Goal: Task Accomplishment & Management: Manage account settings

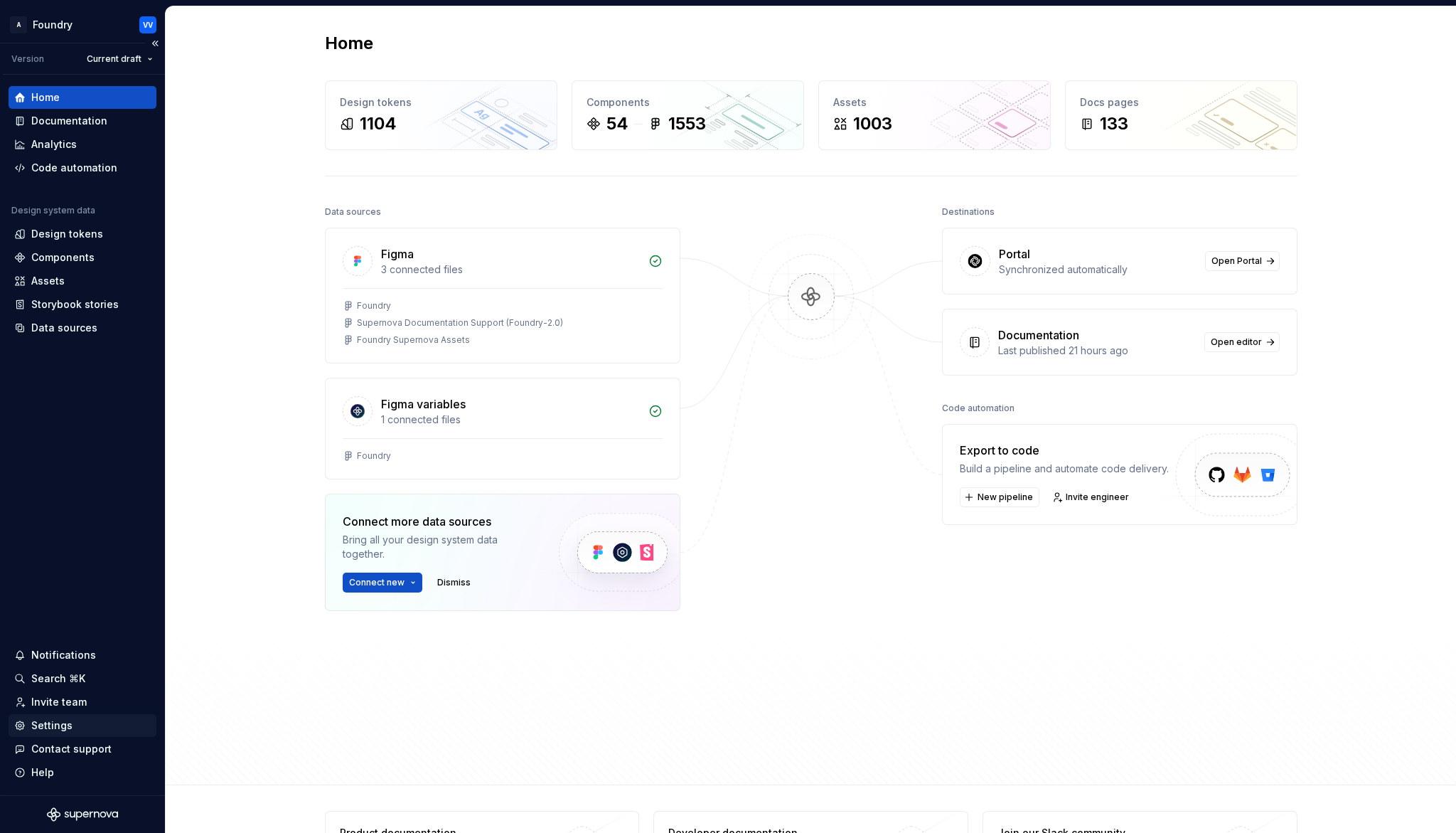
click at [36, 725] on div "Settings" at bounding box center [51, 726] width 41 height 14
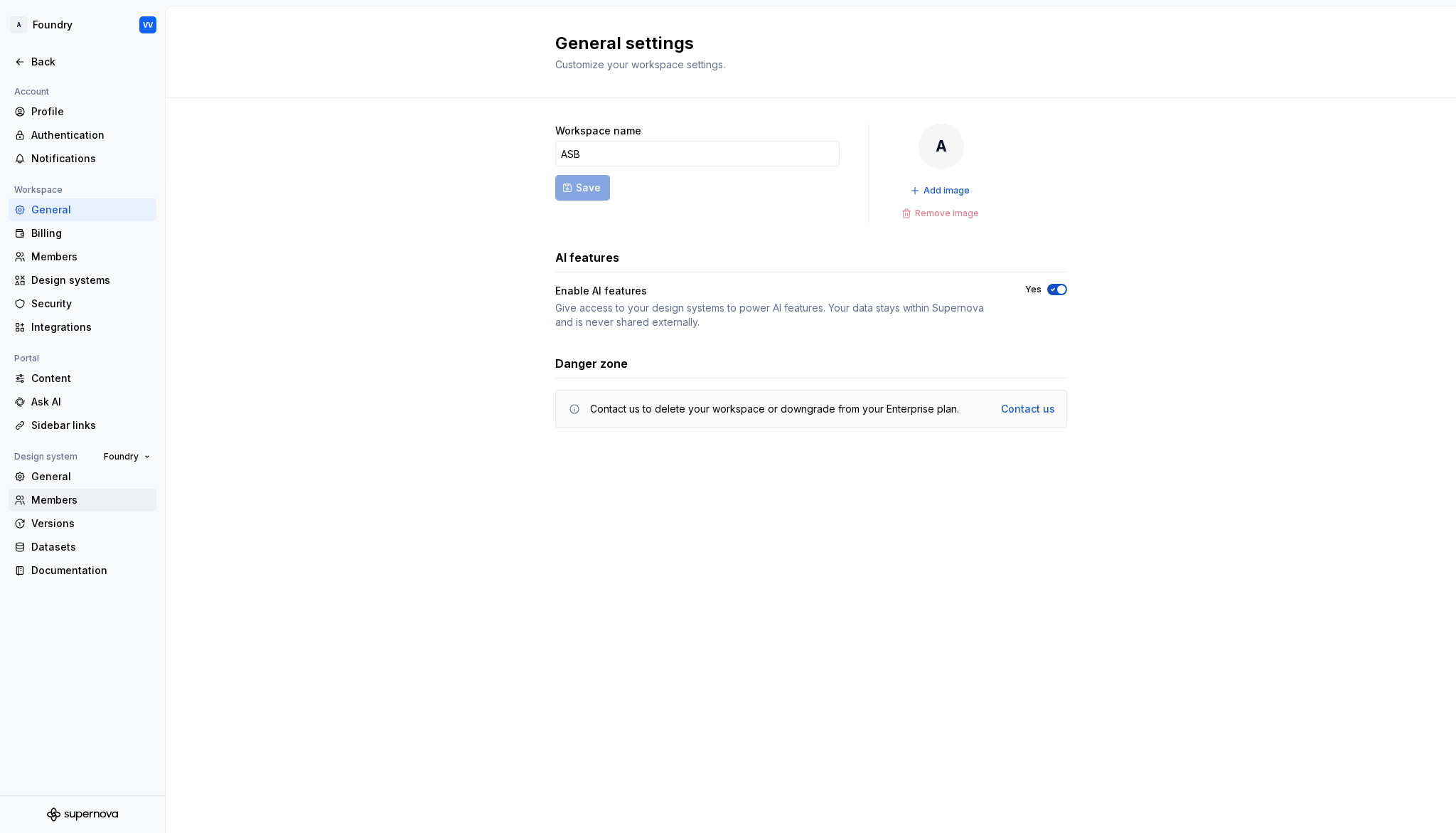
click at [64, 497] on div "Members" at bounding box center [91, 499] width 120 height 14
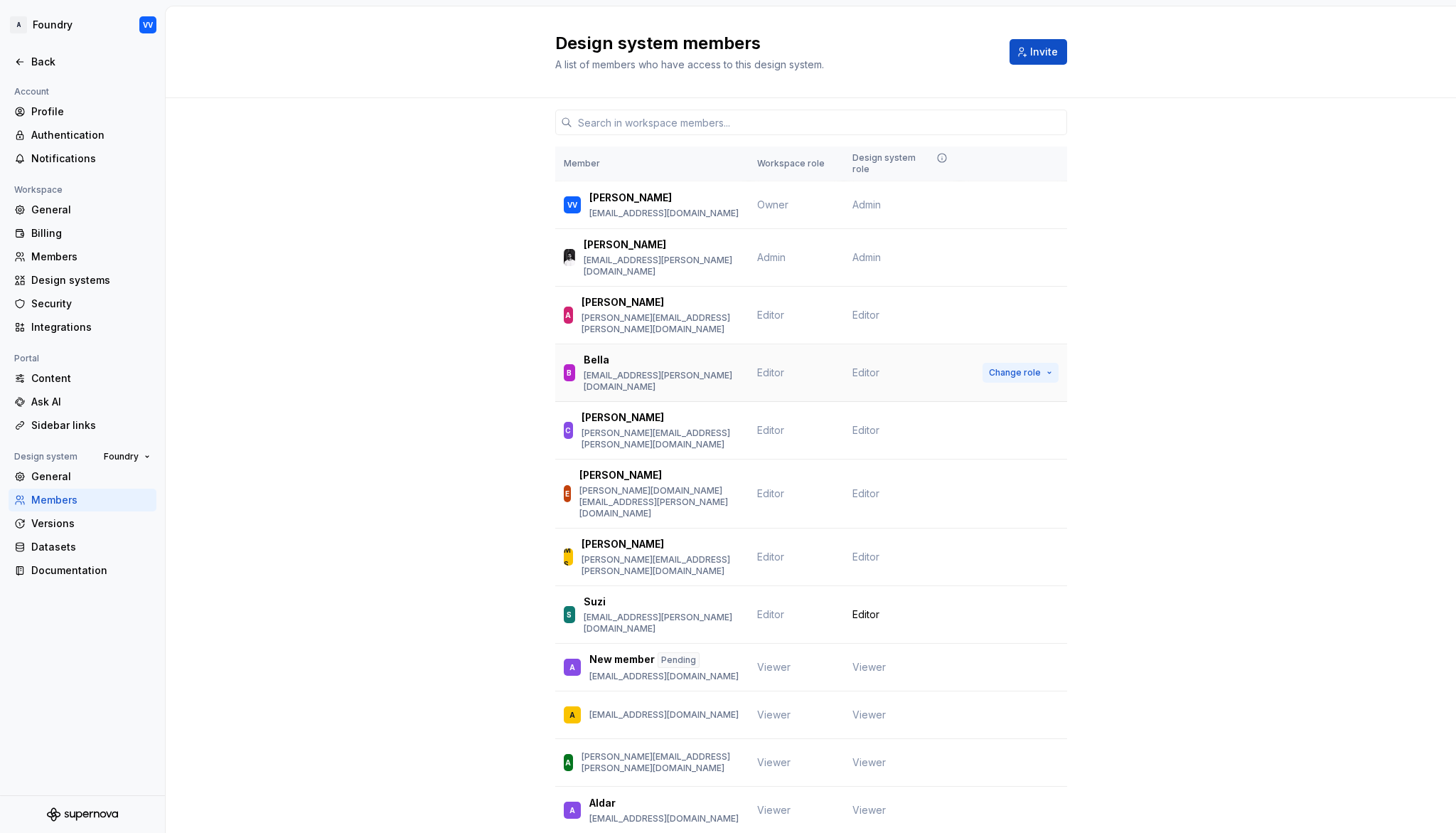
click at [1048, 363] on button "Change role" at bounding box center [1021, 373] width 76 height 20
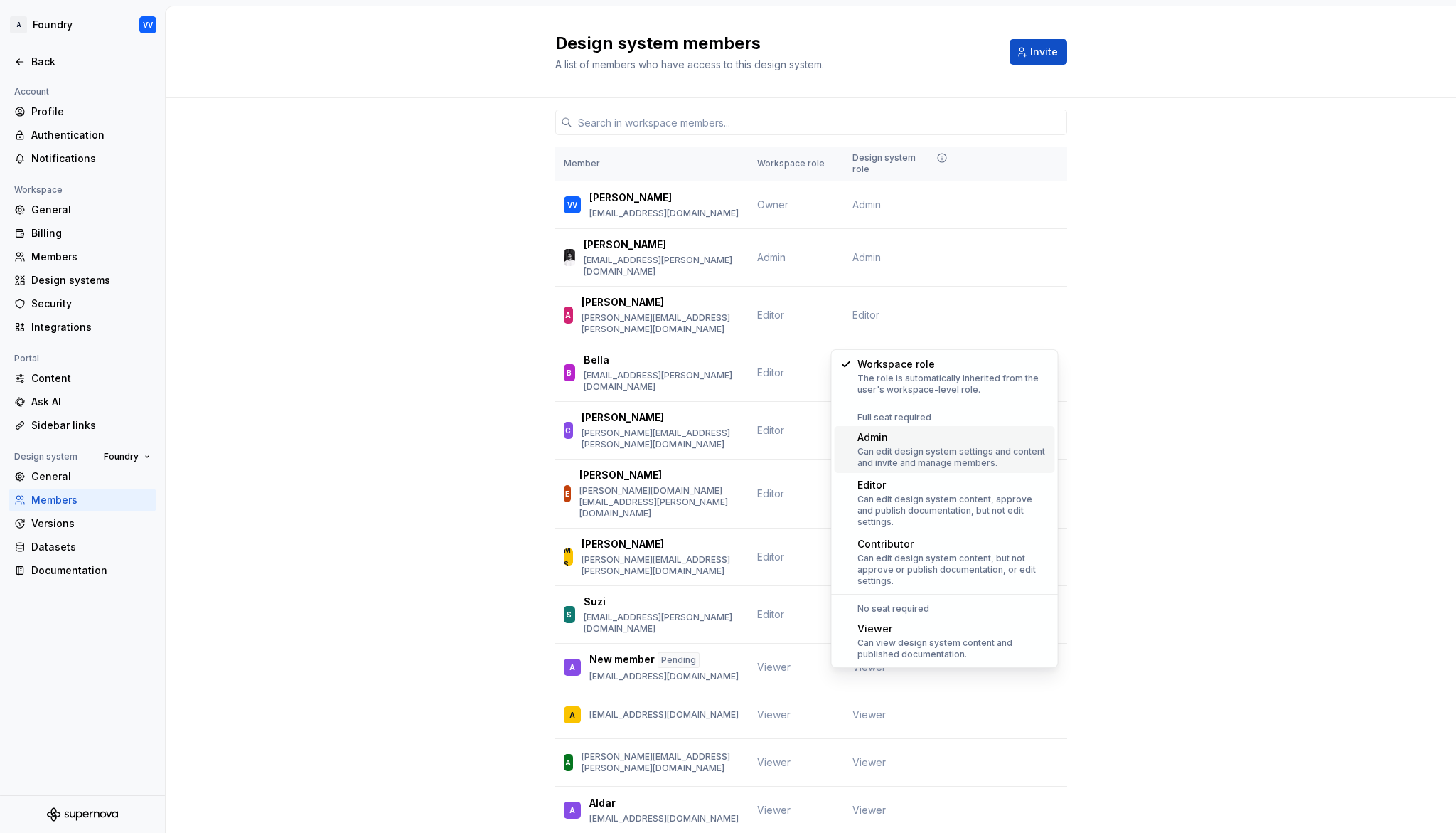
drag, startPoint x: 952, startPoint y: 454, endPoint x: 1077, endPoint y: 434, distance: 126.6
click at [952, 454] on div "Can edit design system settings and content and invite and manage members." at bounding box center [953, 457] width 192 height 23
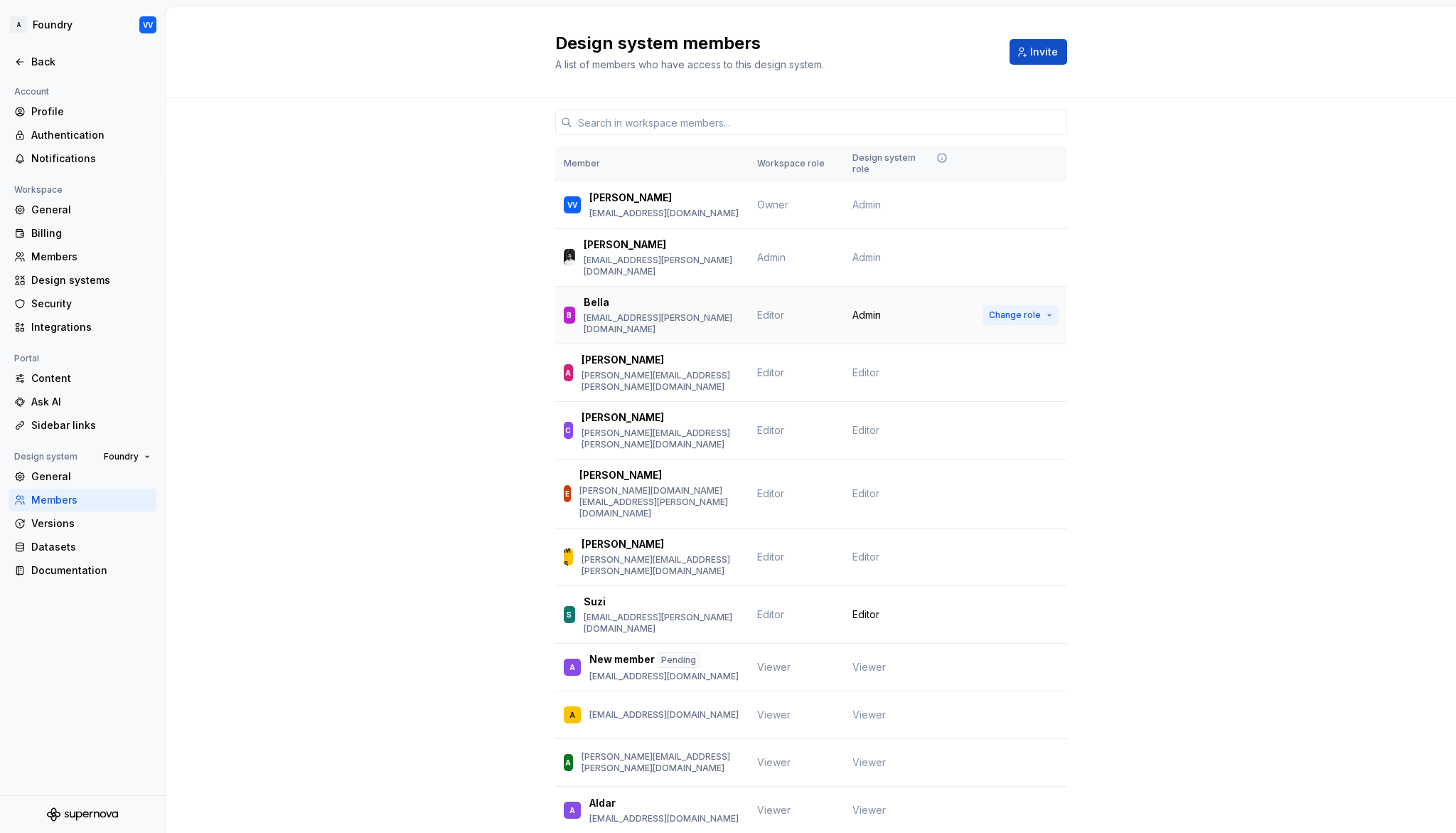
click at [1048, 305] on button "Change role" at bounding box center [1021, 315] width 76 height 20
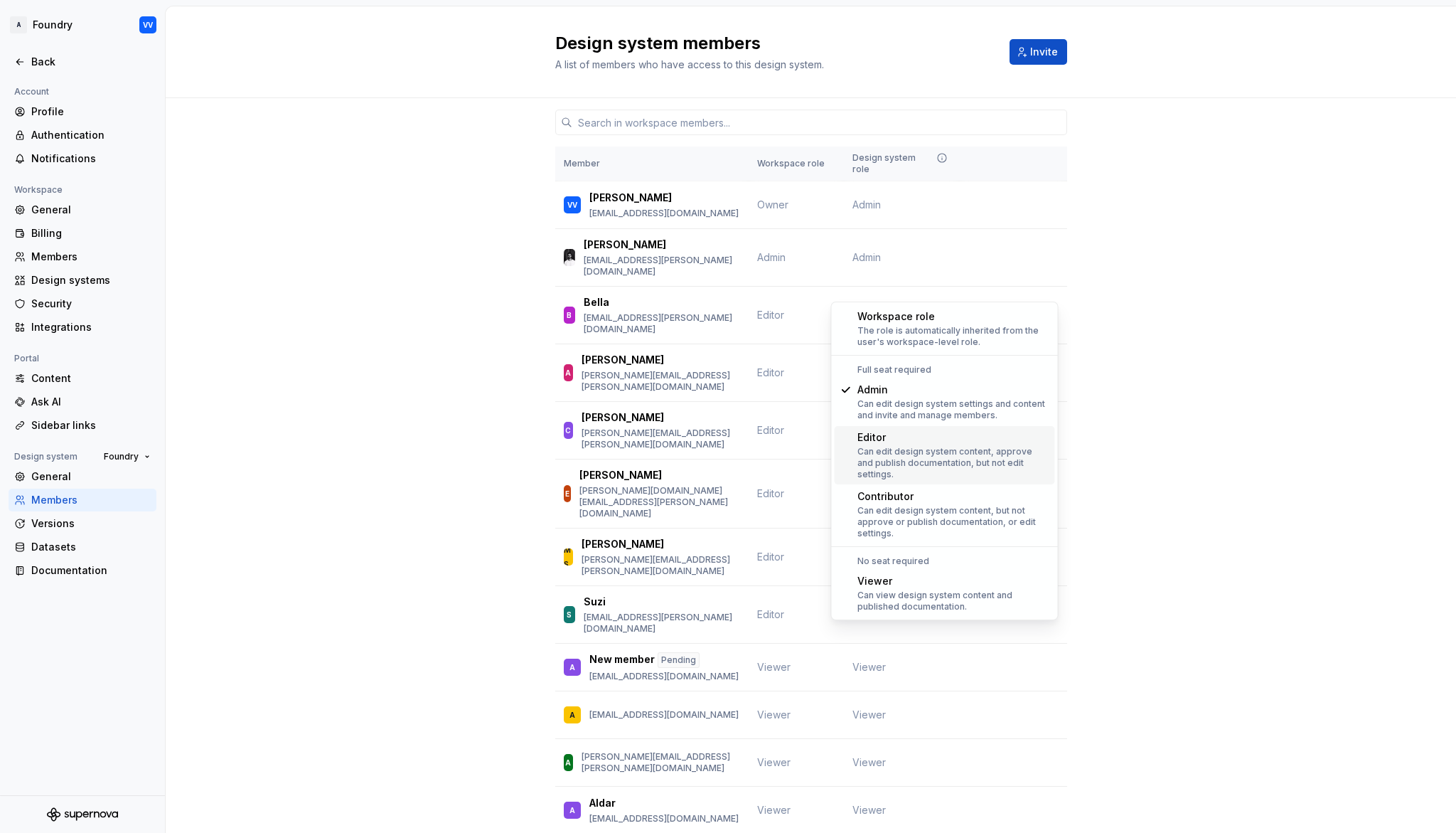
click at [933, 448] on div "Can edit design system content, approve and publish documentation, but not edit…" at bounding box center [953, 463] width 192 height 34
